Goal: Task Accomplishment & Management: Complete application form

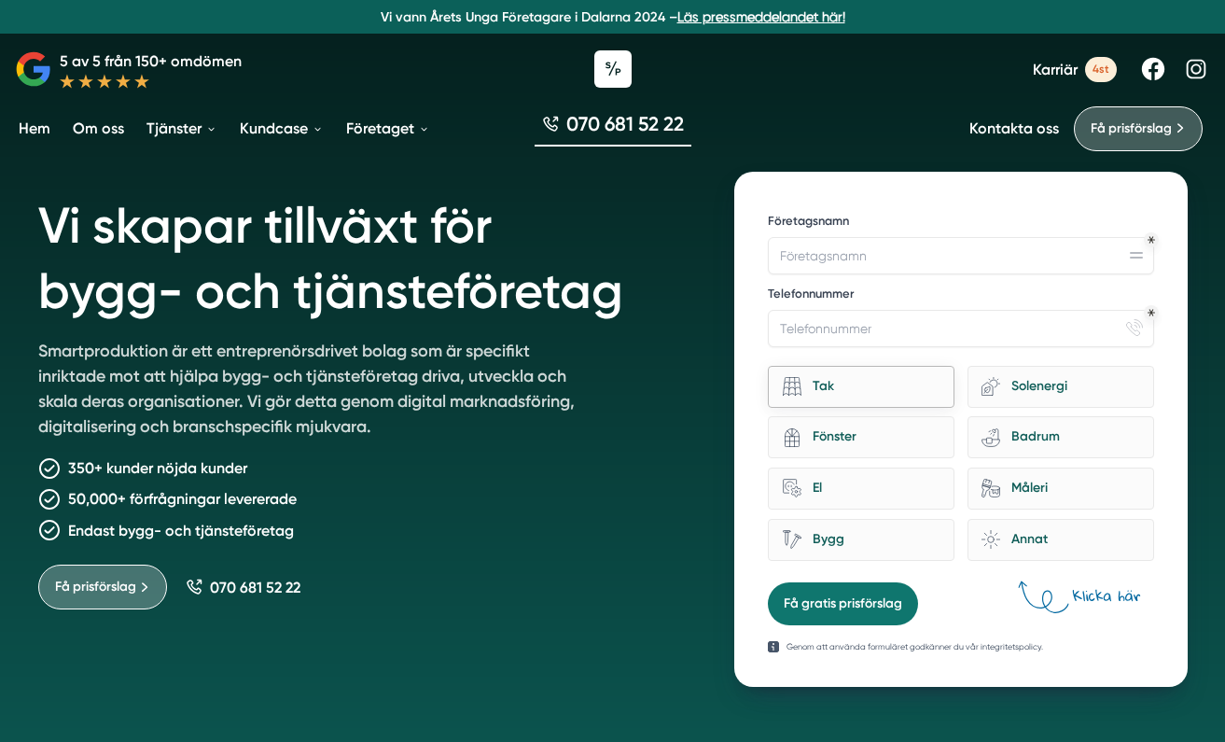
click at [850, 381] on div "Tak" at bounding box center [870, 386] width 139 height 25
click at [0, 0] on input "Tak" at bounding box center [0, 0] width 0 height 0
click at [872, 416] on div "architecture-window-1 Fönster" at bounding box center [861, 437] width 187 height 42
click at [0, 0] on input "architecture-window-1 Fönster" at bounding box center [0, 0] width 0 height 0
click at [891, 488] on div "El" at bounding box center [870, 488] width 139 height 25
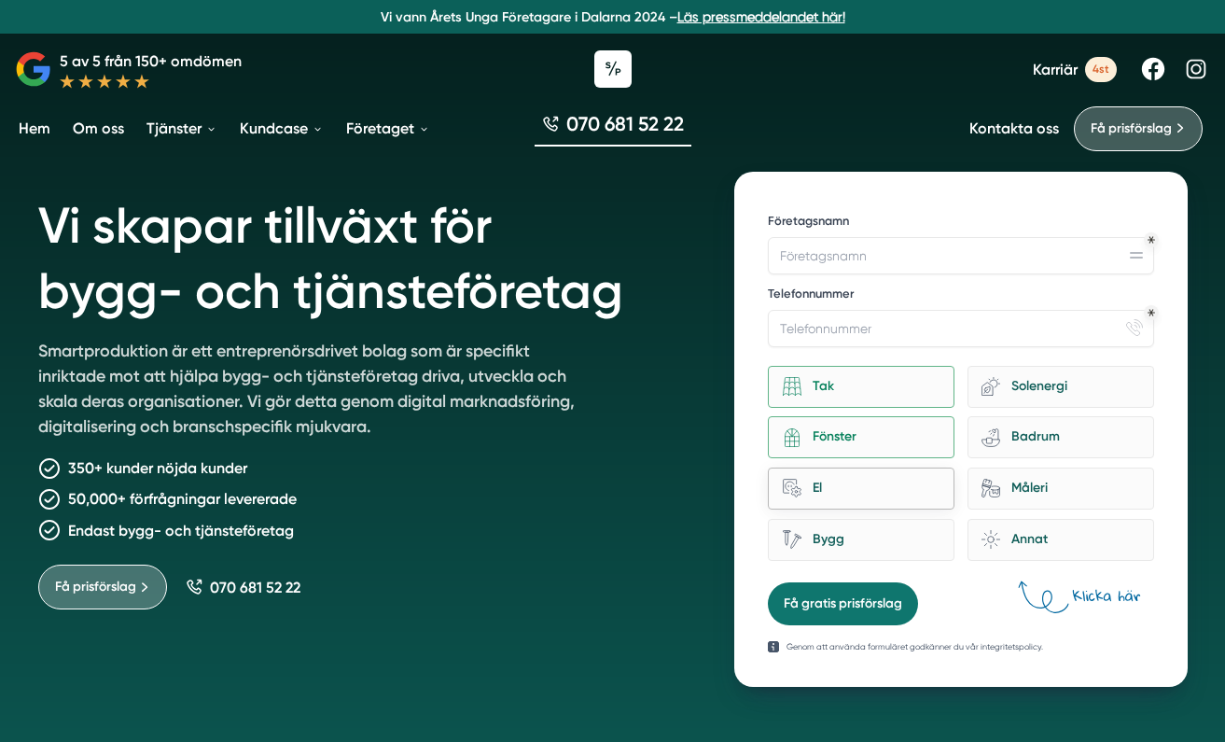
click at [0, 0] on input "home-improvement-13 El" at bounding box center [0, 0] width 0 height 0
drag, startPoint x: 1072, startPoint y: 403, endPoint x: 1072, endPoint y: 423, distance: 19.6
click at [1072, 402] on div "eco-house-[PERSON_NAME]" at bounding box center [1060, 387] width 187 height 42
click at [0, 0] on input "eco-house-[PERSON_NAME]" at bounding box center [0, 0] width 0 height 0
click at [1074, 424] on div "Badrum" at bounding box center [1069, 436] width 139 height 25
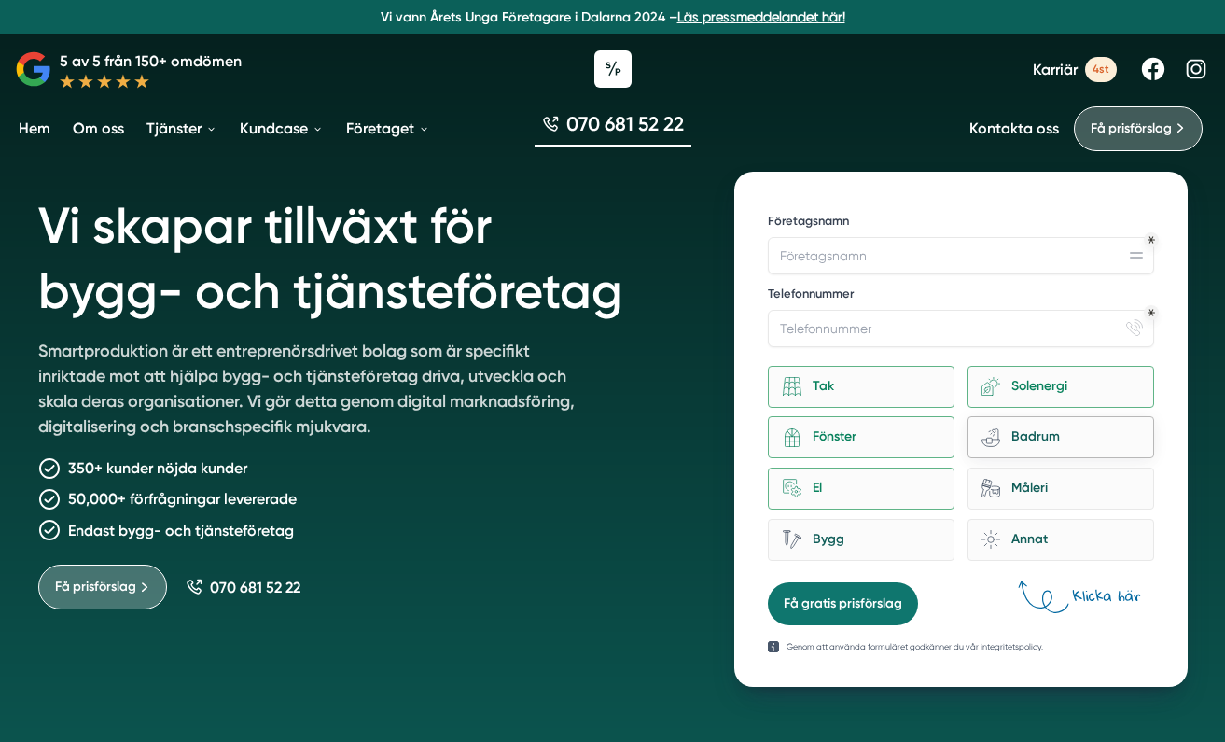
click at [0, 0] on input "bathroom-tub-towel Badrum" at bounding box center [0, 0] width 0 height 0
click at [873, 482] on div "El" at bounding box center [870, 488] width 139 height 25
click at [0, 0] on input "home-improvement-13 El" at bounding box center [0, 0] width 0 height 0
click at [847, 432] on div "Fönster" at bounding box center [870, 436] width 139 height 25
click at [0, 0] on input "architecture-window-1 Fönster" at bounding box center [0, 0] width 0 height 0
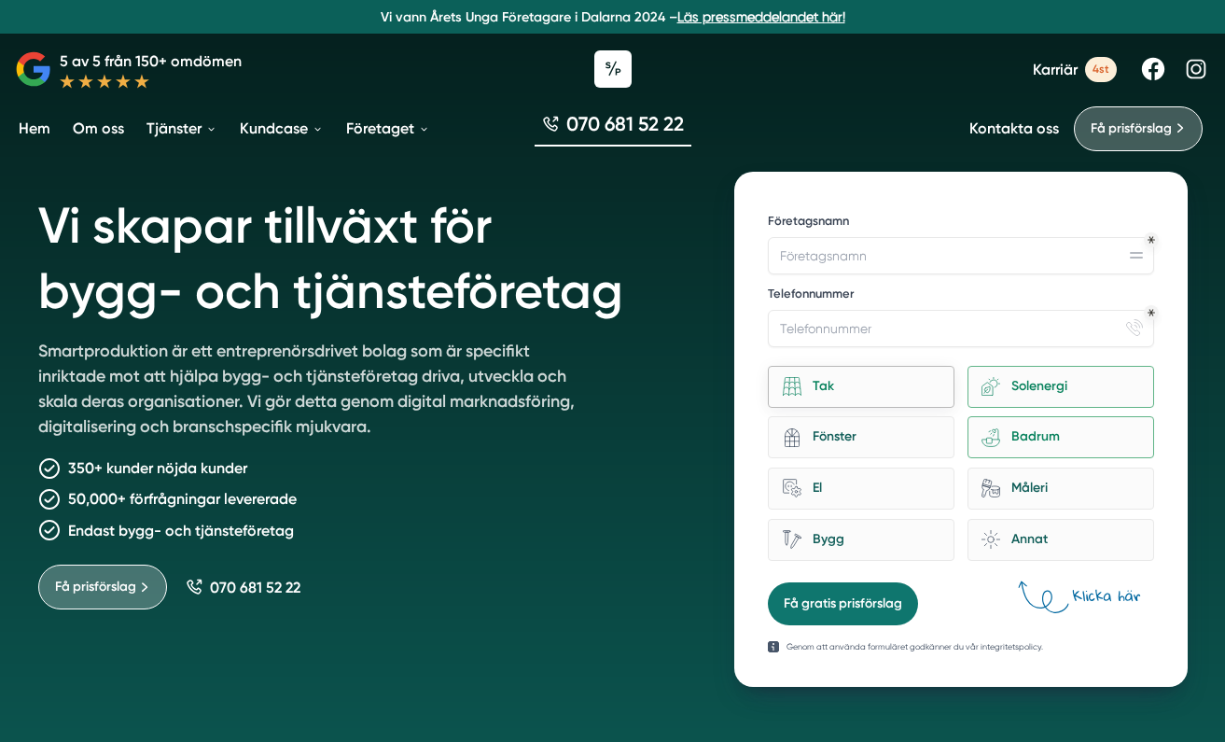
click at [866, 368] on div "Tak" at bounding box center [861, 387] width 187 height 42
click at [0, 0] on input "Tak" at bounding box center [0, 0] width 0 height 0
click at [1026, 390] on div "Solenergi" at bounding box center [1069, 386] width 139 height 25
click at [0, 0] on input "eco-house-[PERSON_NAME]" at bounding box center [0, 0] width 0 height 0
click at [988, 433] on icon "bathroom-tub-towel" at bounding box center [990, 437] width 19 height 19
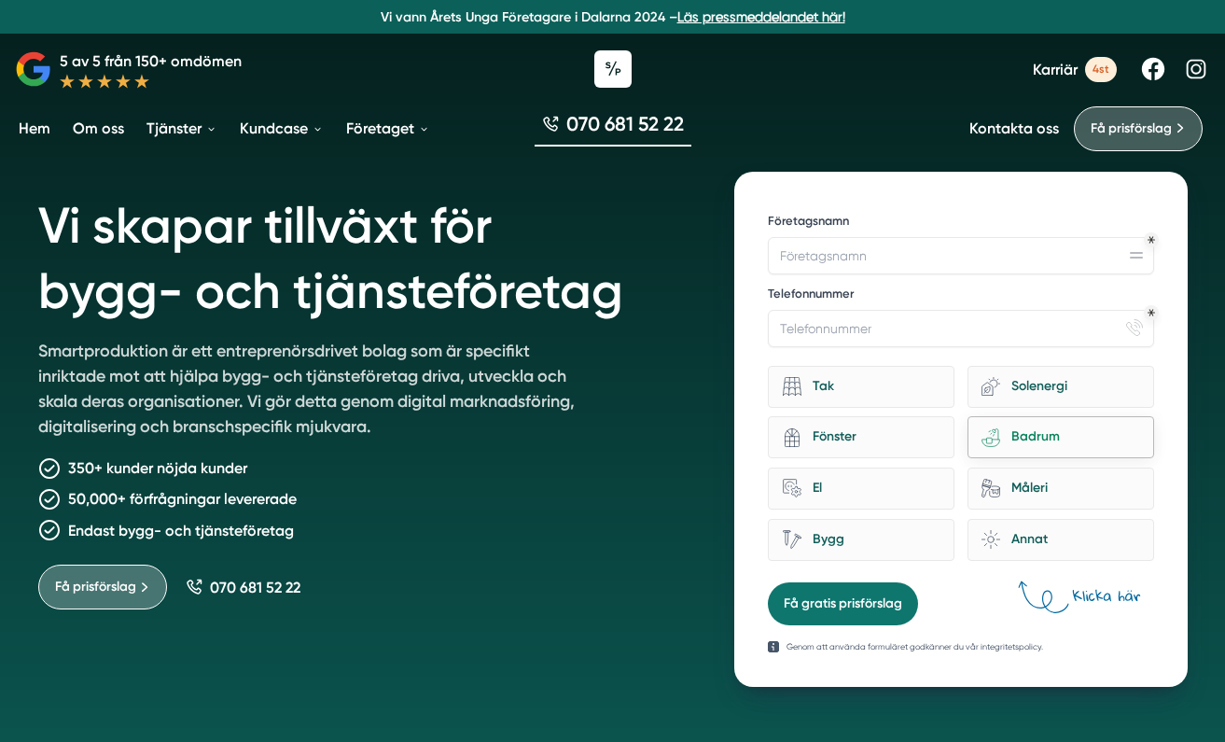
click at [0, 0] on input "bathroom-tub-towel Badrum" at bounding box center [0, 0] width 0 height 0
click at [914, 615] on form "12f867b5-b7b9-44a6-afd7-b655bf9021d1 Hjälp med tillväxt? Företagsnamn Telefonnu…" at bounding box center [960, 415] width 385 height 420
click at [910, 614] on button "Få gratis prisförslag" at bounding box center [843, 603] width 150 height 43
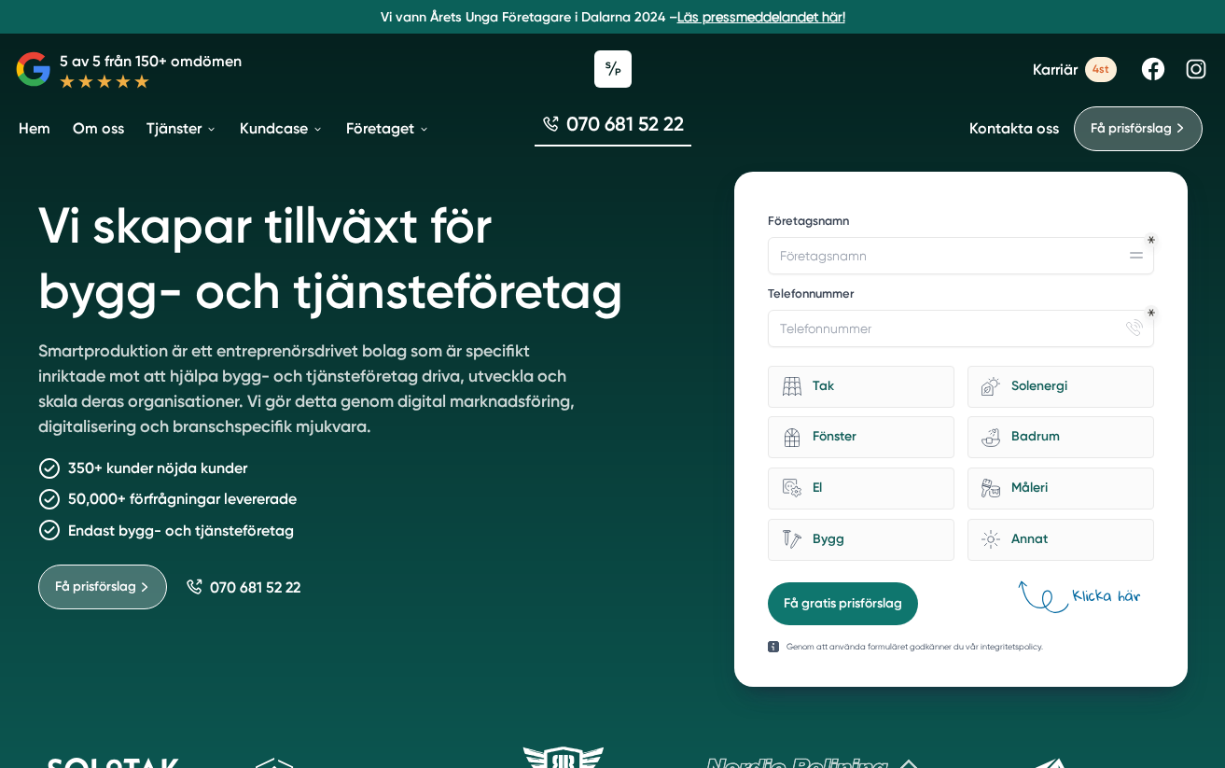
click at [1093, 589] on icon at bounding box center [1077, 598] width 127 height 36
click at [1092, 589] on icon at bounding box center [1077, 598] width 127 height 36
click at [1090, 590] on icon at bounding box center [1077, 598] width 127 height 36
click at [1089, 590] on icon at bounding box center [1077, 598] width 127 height 36
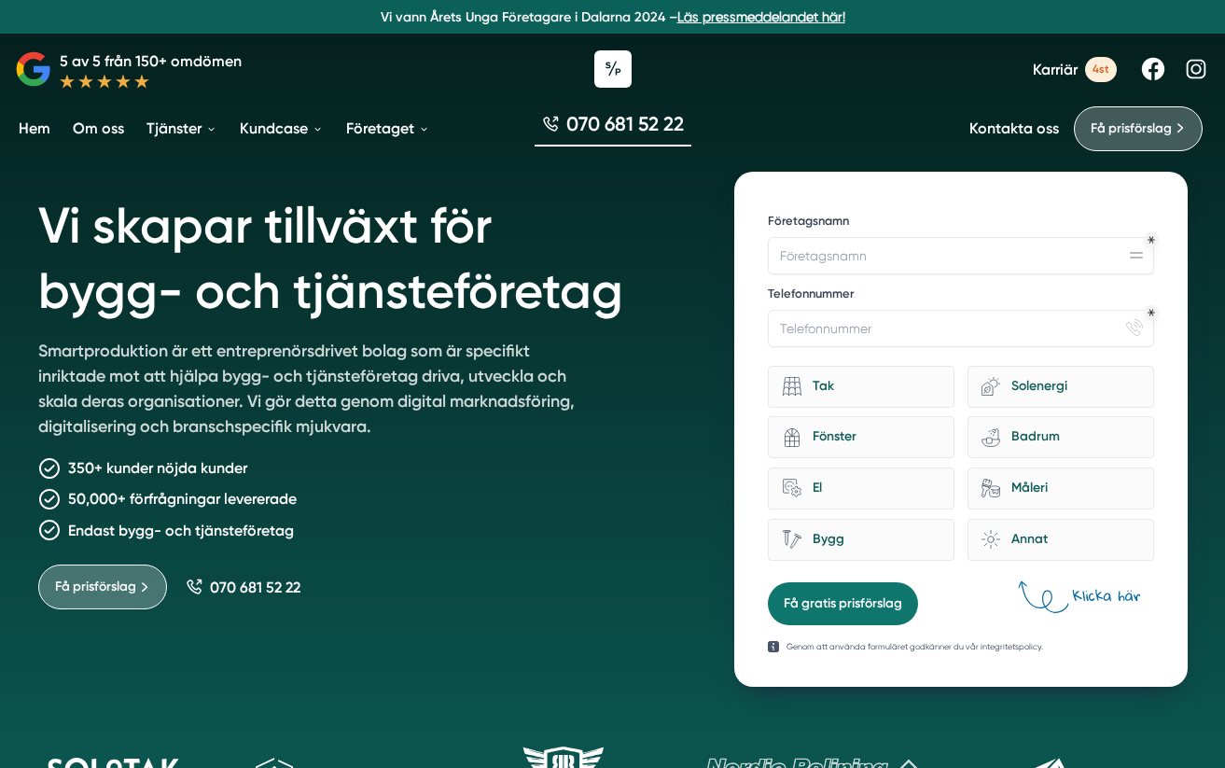
click at [1089, 593] on icon at bounding box center [1077, 598] width 127 height 36
click at [513, 608] on div "Vi skapar tillväxt för bygg- och tjänsteföretag Smartproduktion är ett entrepre…" at bounding box center [364, 429] width 652 height 515
